Goal: Task Accomplishment & Management: Manage account settings

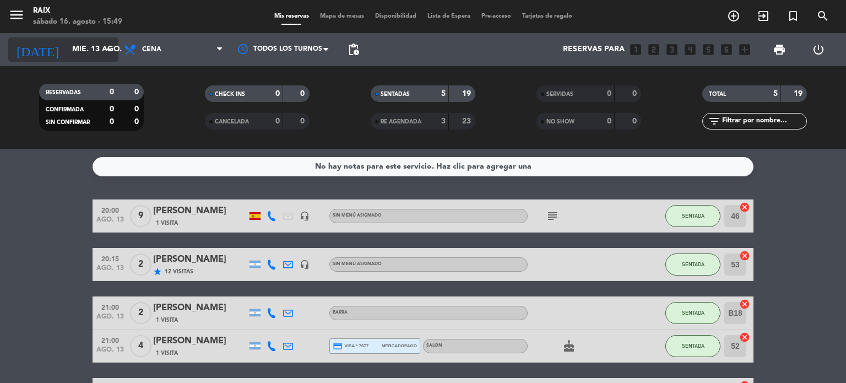
click at [67, 50] on input "mié. 13 ago." at bounding box center [119, 50] width 105 height 20
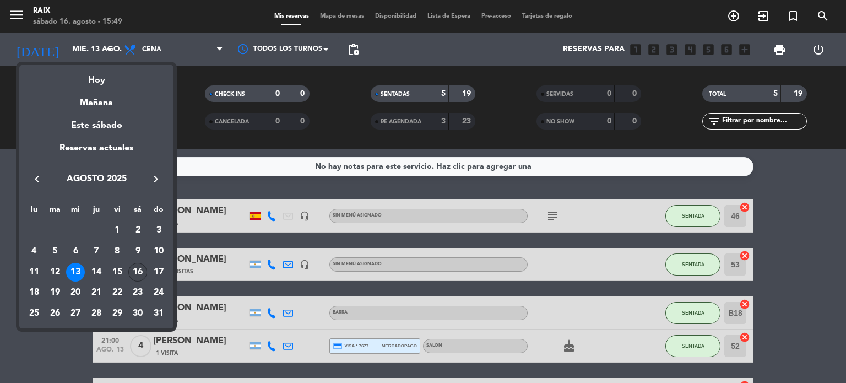
click at [135, 272] on div "16" at bounding box center [137, 272] width 19 height 19
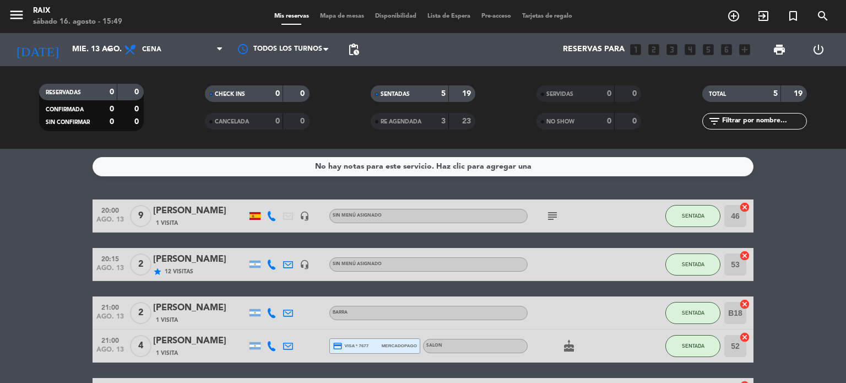
type input "sáb. 16 ago."
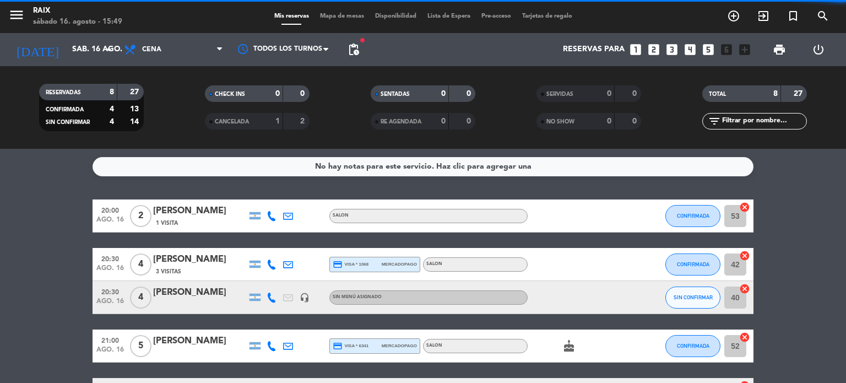
click at [20, 245] on bookings-row "20:00 ago. 16 2 [PERSON_NAME] 1 Visita SALON CONFIRMADA 53 cancel 20:30 ago. 16…" at bounding box center [423, 377] width 846 height 357
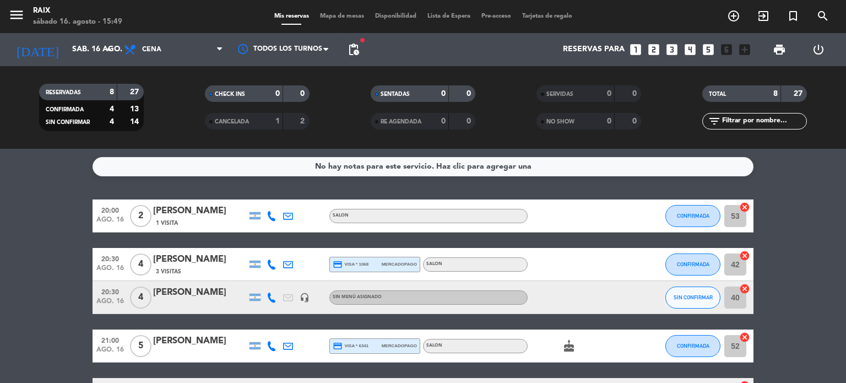
click at [330, 25] on div "menu RAIX sábado 16. agosto - 15:49 Mis reservas Mapa de mesas Disponibilidad L…" at bounding box center [423, 16] width 846 height 33
click at [337, 14] on span "Mapa de mesas" at bounding box center [341, 16] width 55 height 6
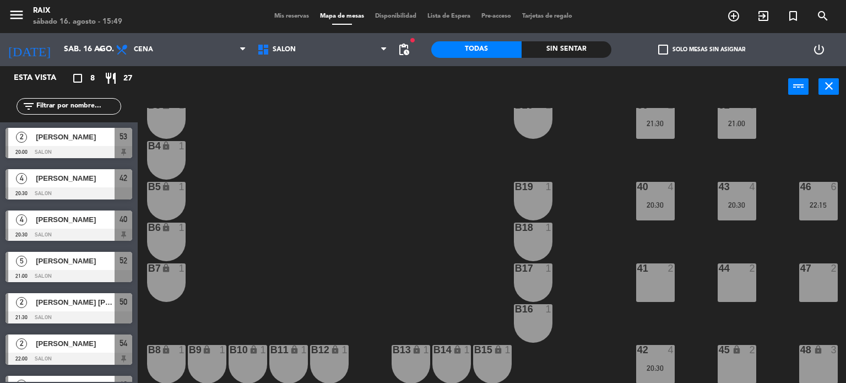
scroll to position [115, 42]
click at [292, 23] on div "menu RAIX sábado 16. agosto - 15:50 Mis reservas Mapa de mesas Disponibilidad L…" at bounding box center [423, 16] width 846 height 33
click at [284, 18] on span "Mis reservas" at bounding box center [292, 16] width 46 height 6
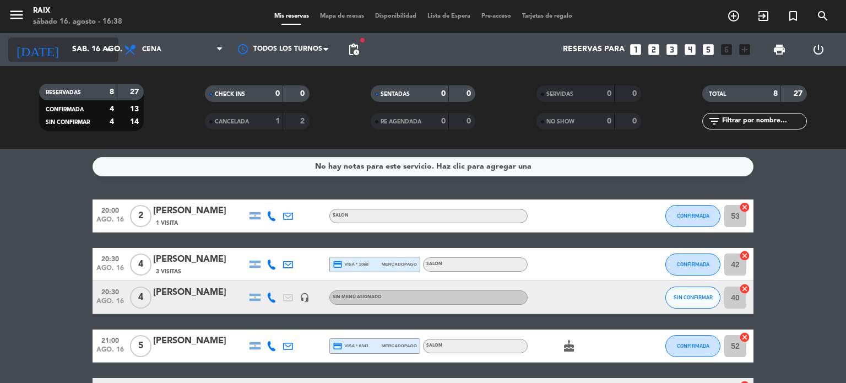
click at [70, 53] on input "sáb. 16 ago." at bounding box center [119, 50] width 105 height 20
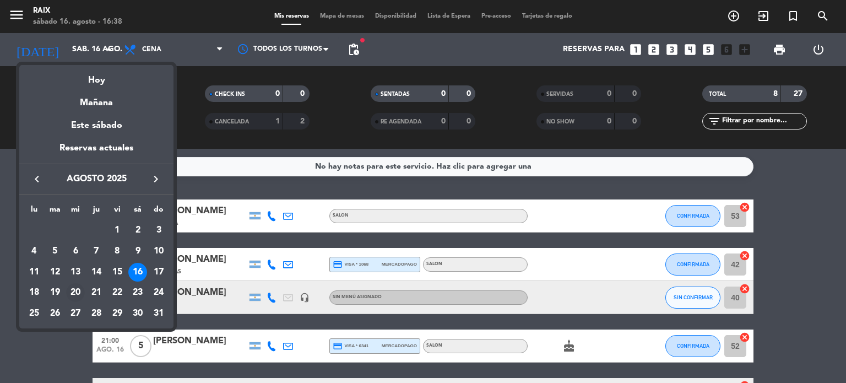
click at [74, 292] on div "20" at bounding box center [75, 292] width 19 height 19
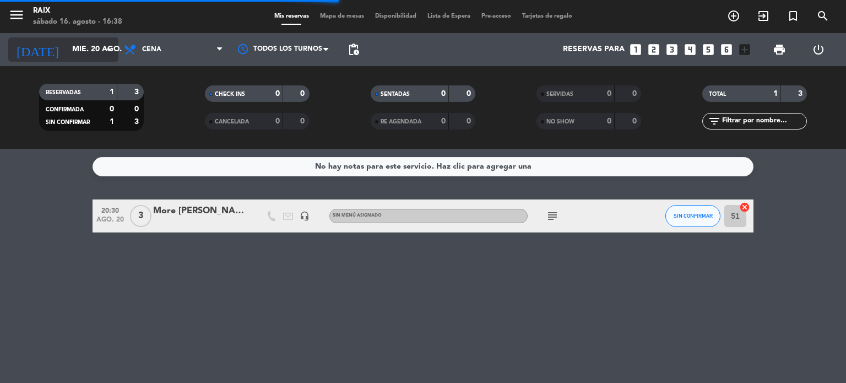
click at [73, 48] on input "mié. 20 ago." at bounding box center [119, 50] width 105 height 20
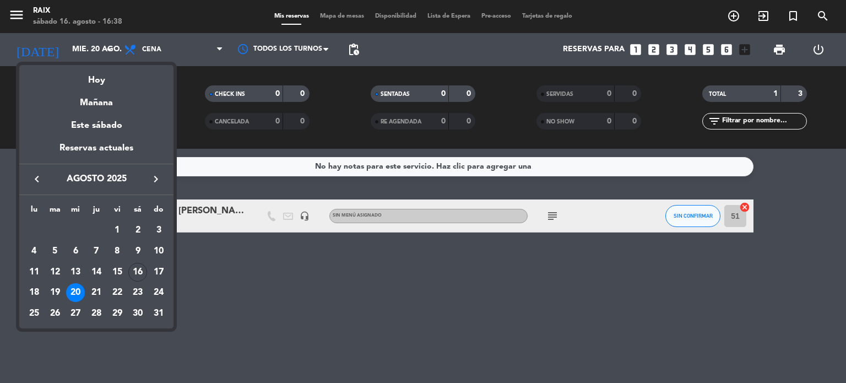
click at [137, 273] on div "16" at bounding box center [137, 272] width 19 height 19
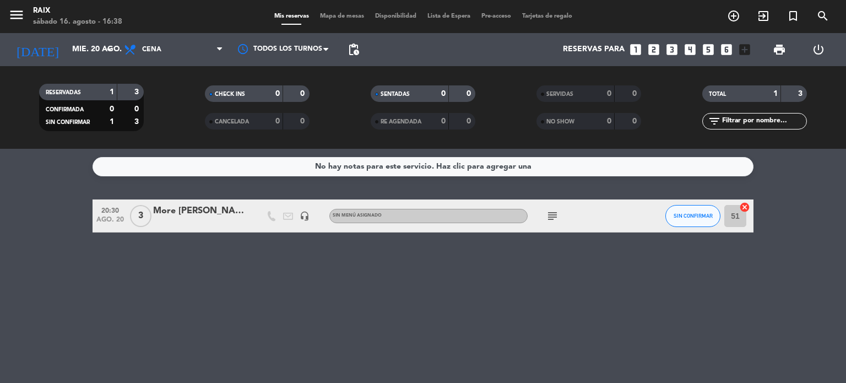
type input "sáb. 16 ago."
